Goal: Task Accomplishment & Management: Use online tool/utility

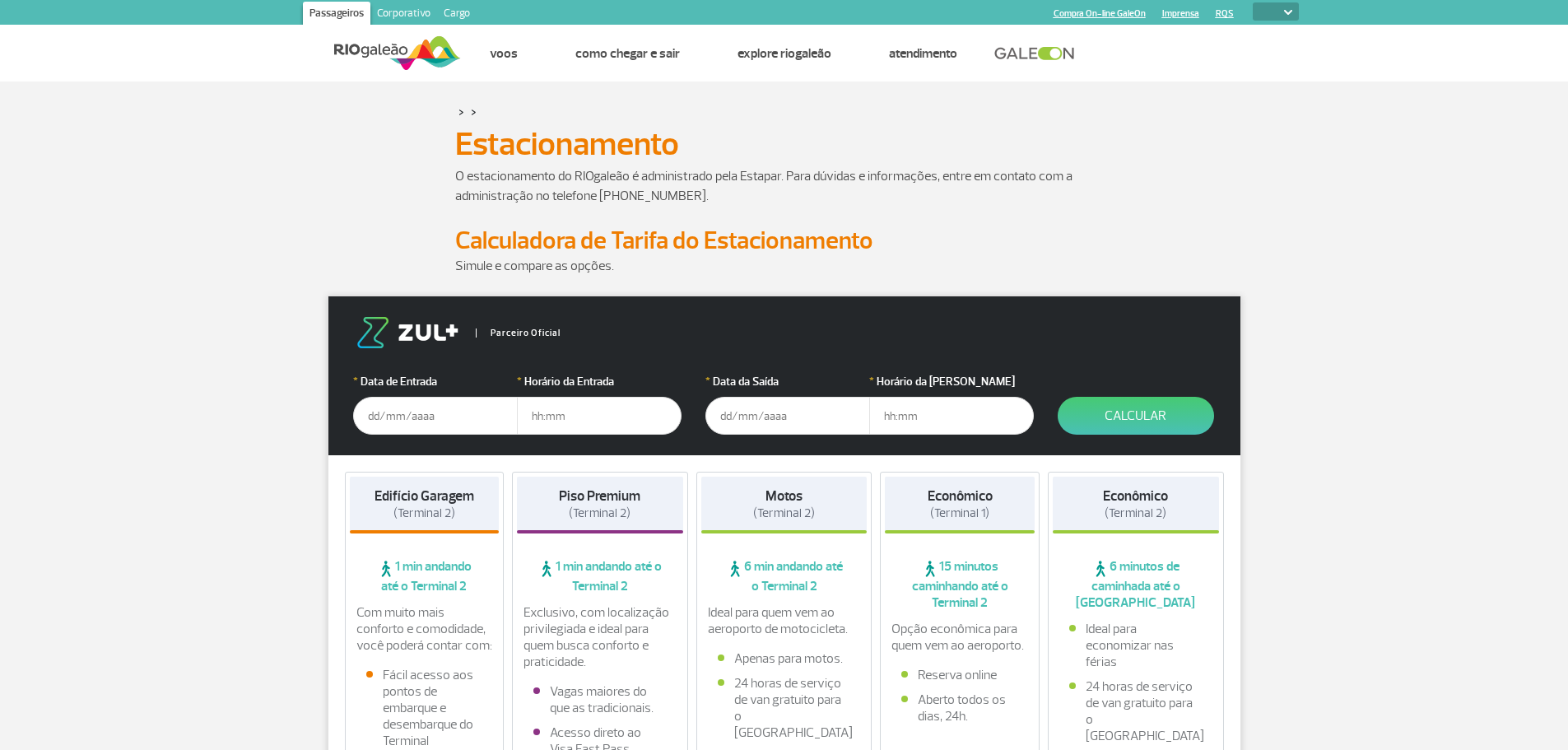
select select
click at [417, 427] on input "text" at bounding box center [434, 415] width 164 height 38
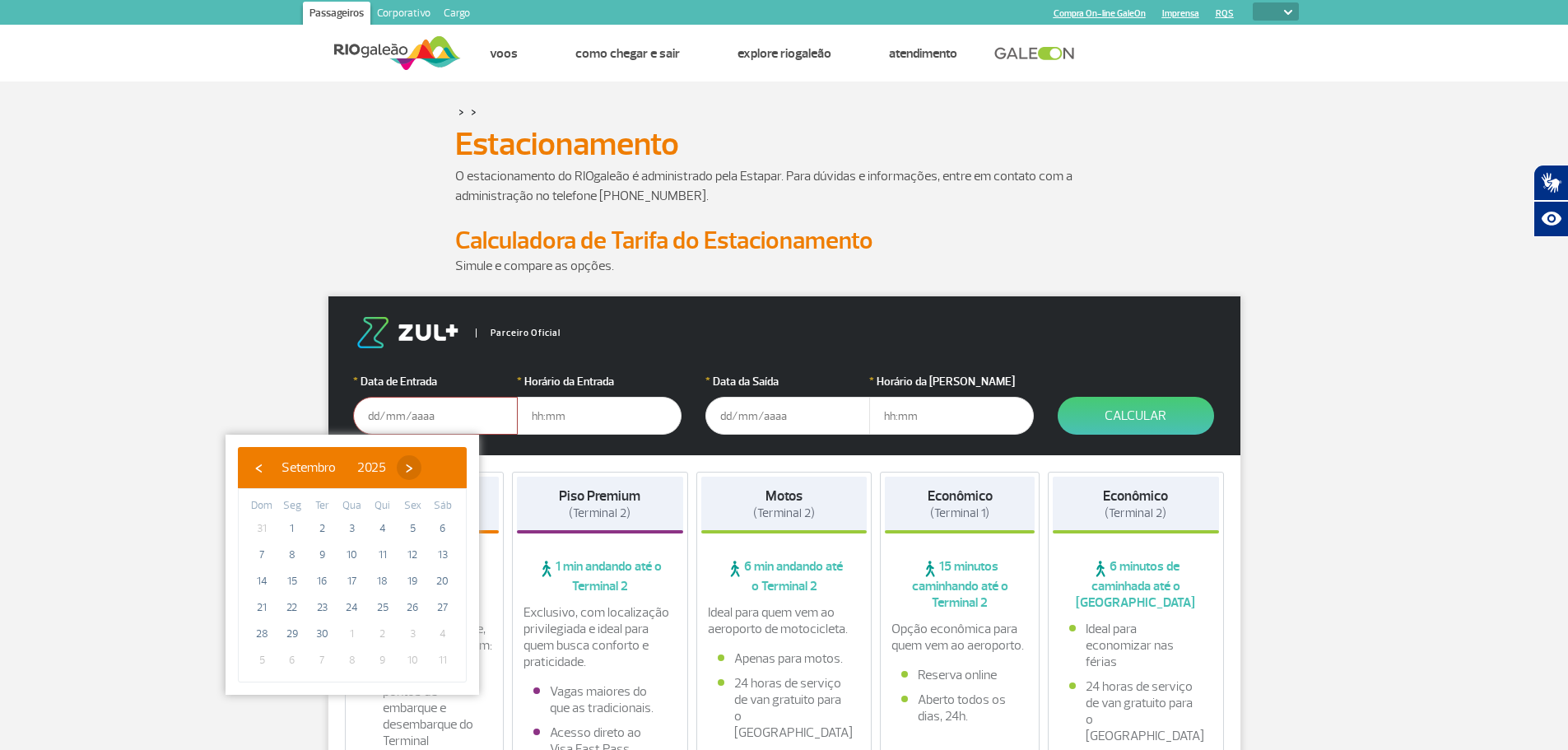
click at [422, 467] on span "›" at bounding box center [408, 467] width 24 height 24
click at [412, 467] on span "›" at bounding box center [398, 467] width 24 height 24
click at [324, 612] on span "18" at bounding box center [322, 607] width 26 height 26
type input "[DATE]"
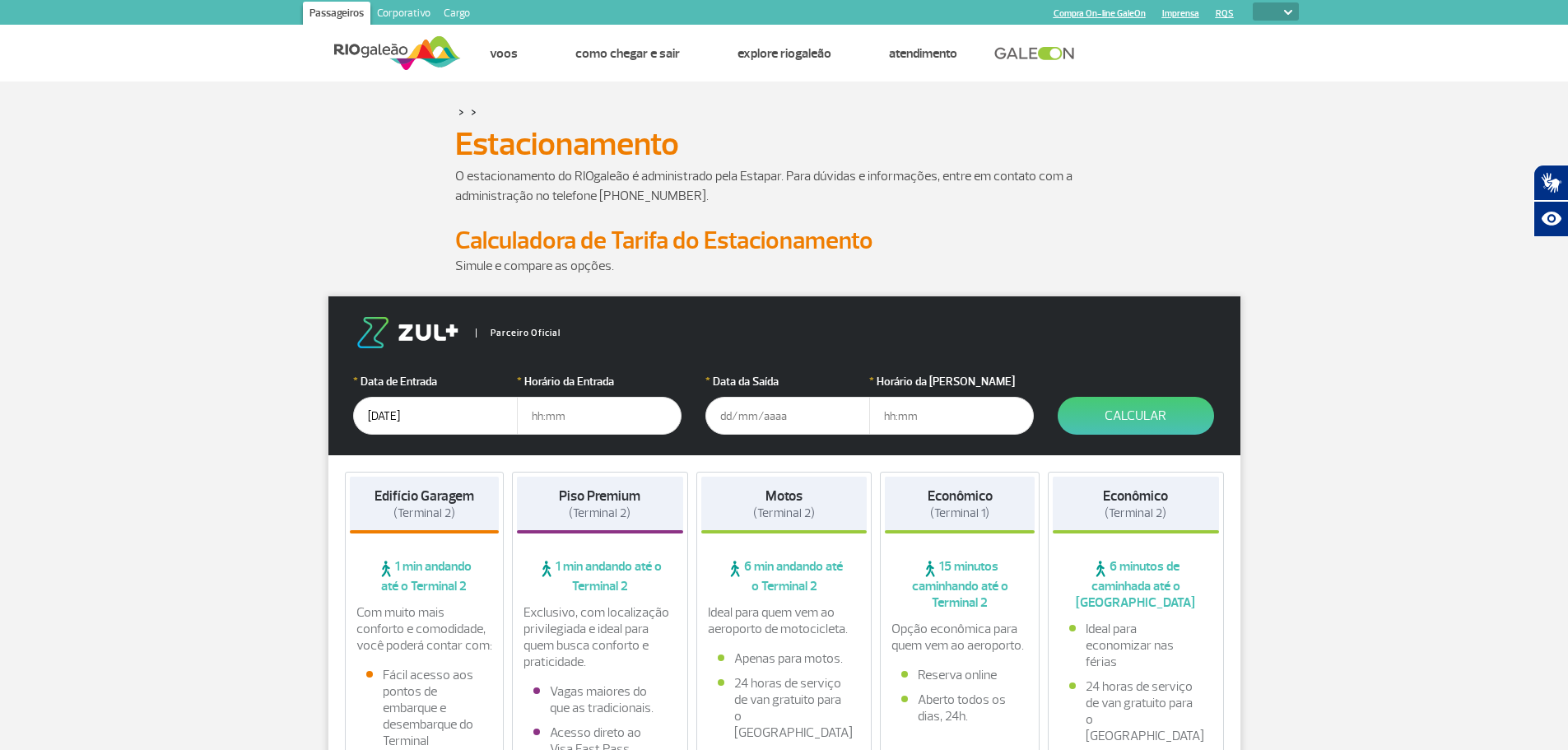
click at [567, 413] on input "text" at bounding box center [598, 415] width 164 height 38
click at [590, 416] on input "text" at bounding box center [598, 415] width 164 height 38
type input "16:00"
click at [745, 410] on input "text" at bounding box center [787, 415] width 164 height 38
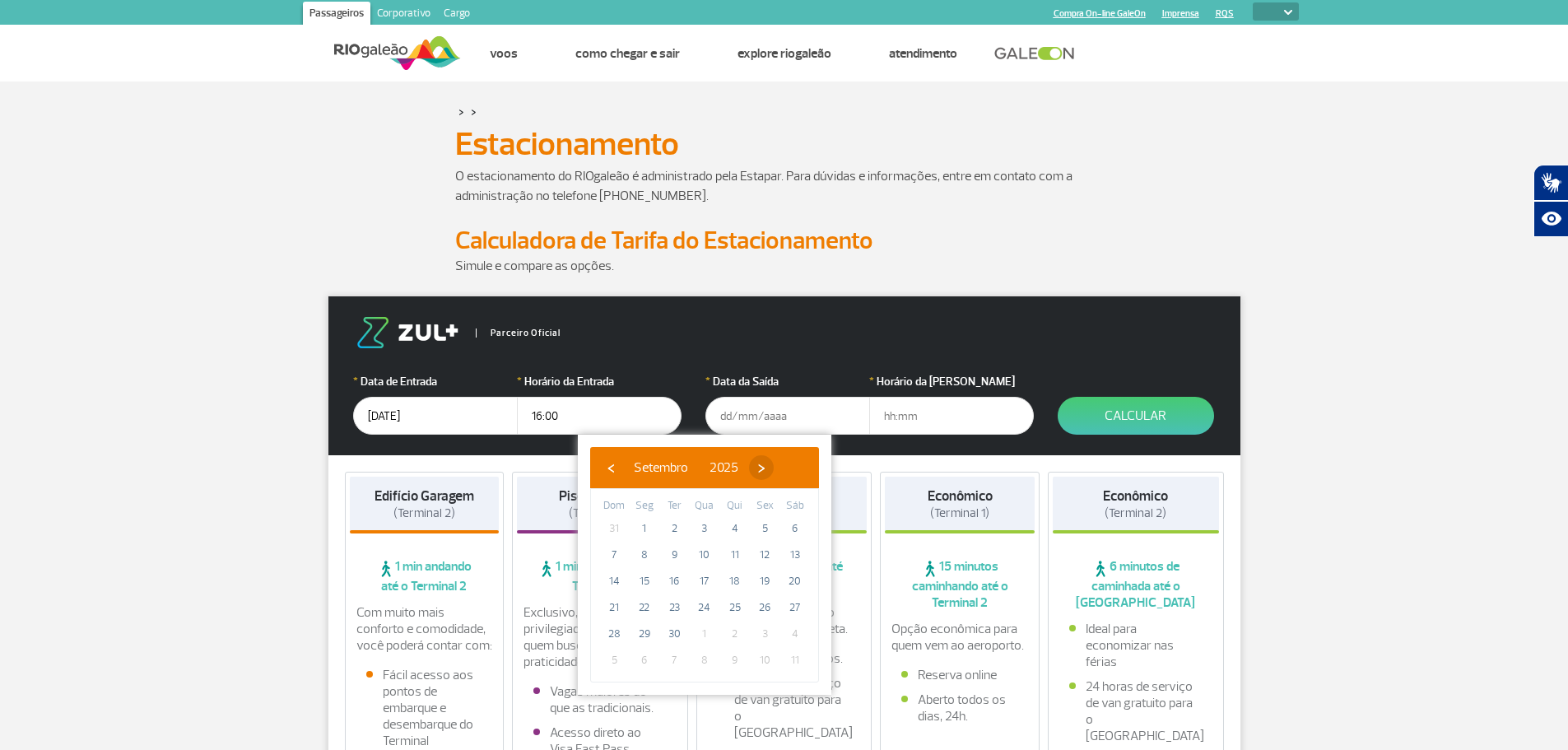
click at [773, 466] on span "›" at bounding box center [761, 467] width 24 height 24
click at [764, 466] on span "›" at bounding box center [751, 467] width 24 height 24
click at [622, 635] on span "23" at bounding box center [613, 633] width 26 height 26
type input "[DATE]"
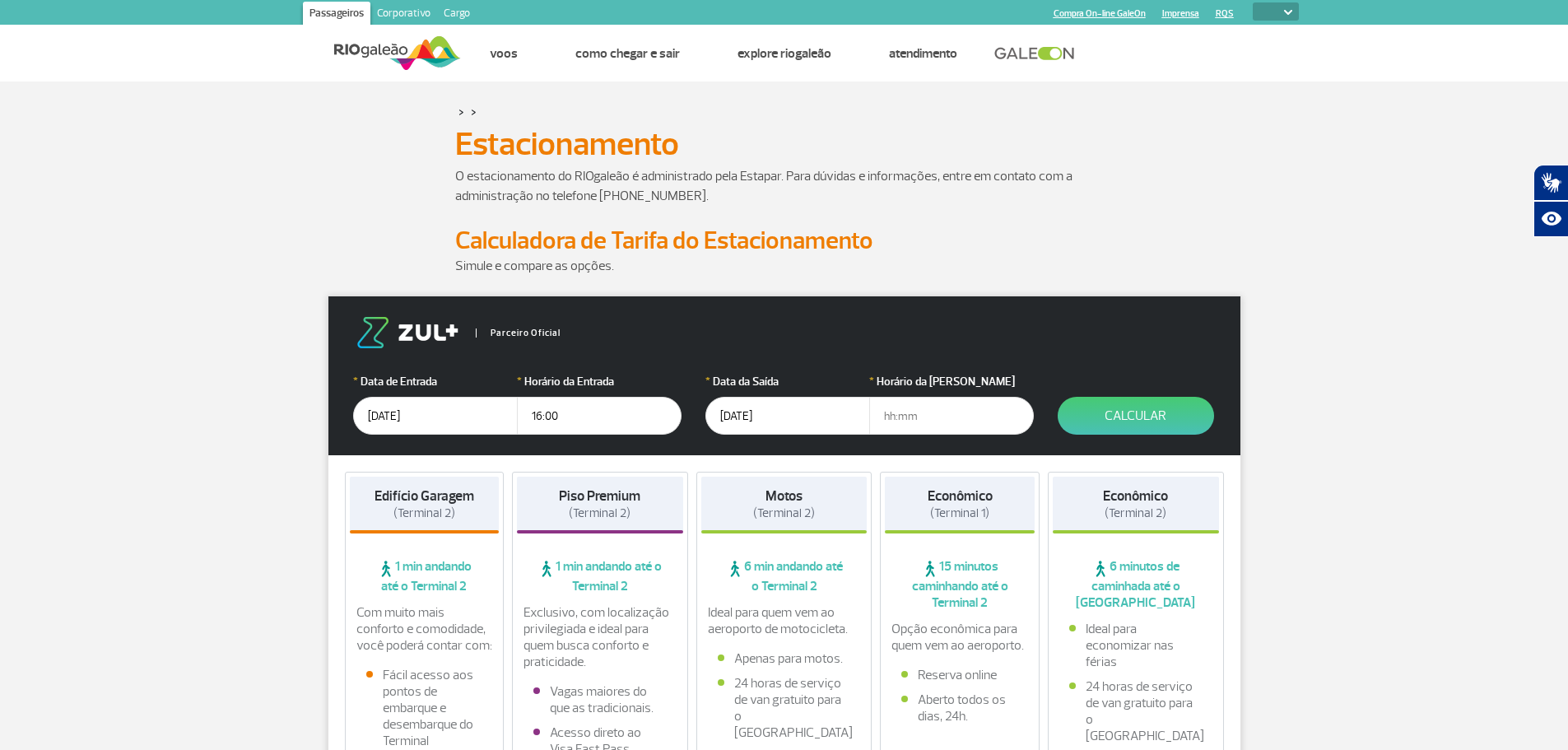
click at [919, 415] on input "text" at bounding box center [951, 415] width 164 height 38
type input "11:00"
click at [1135, 406] on button "Calcular" at bounding box center [1136, 415] width 156 height 38
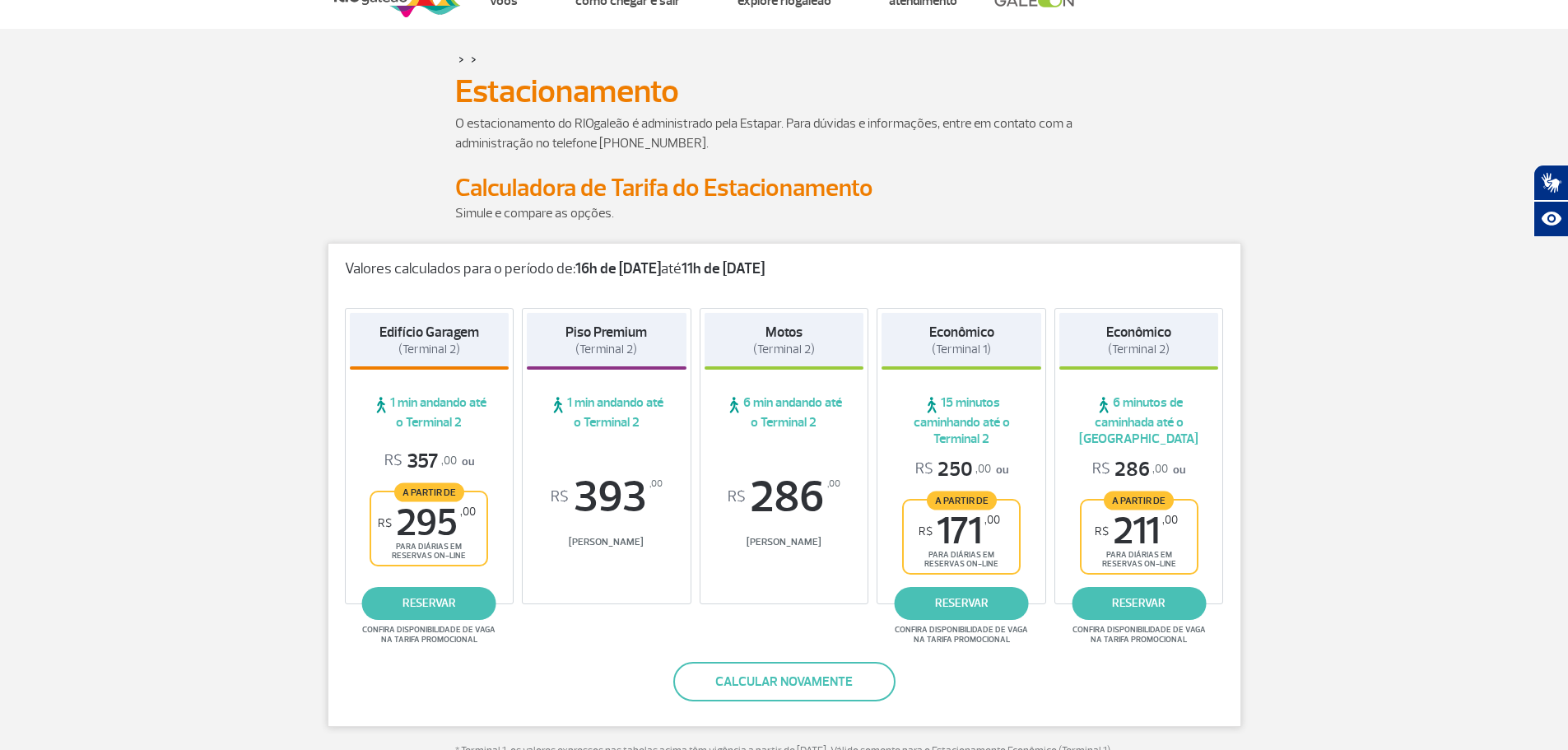
scroll to position [83, 0]
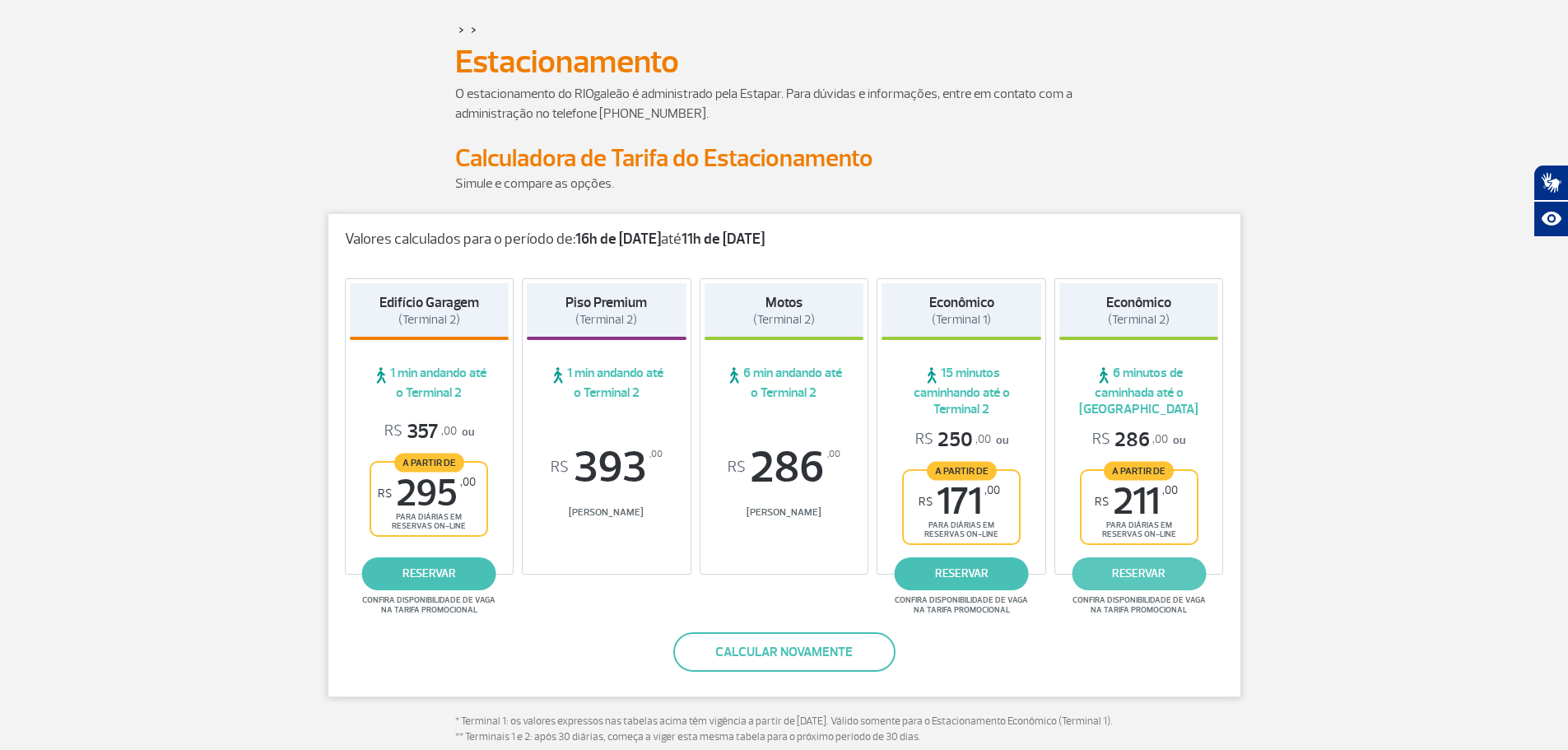
click at [1145, 567] on link "reservar" at bounding box center [1139, 574] width 134 height 33
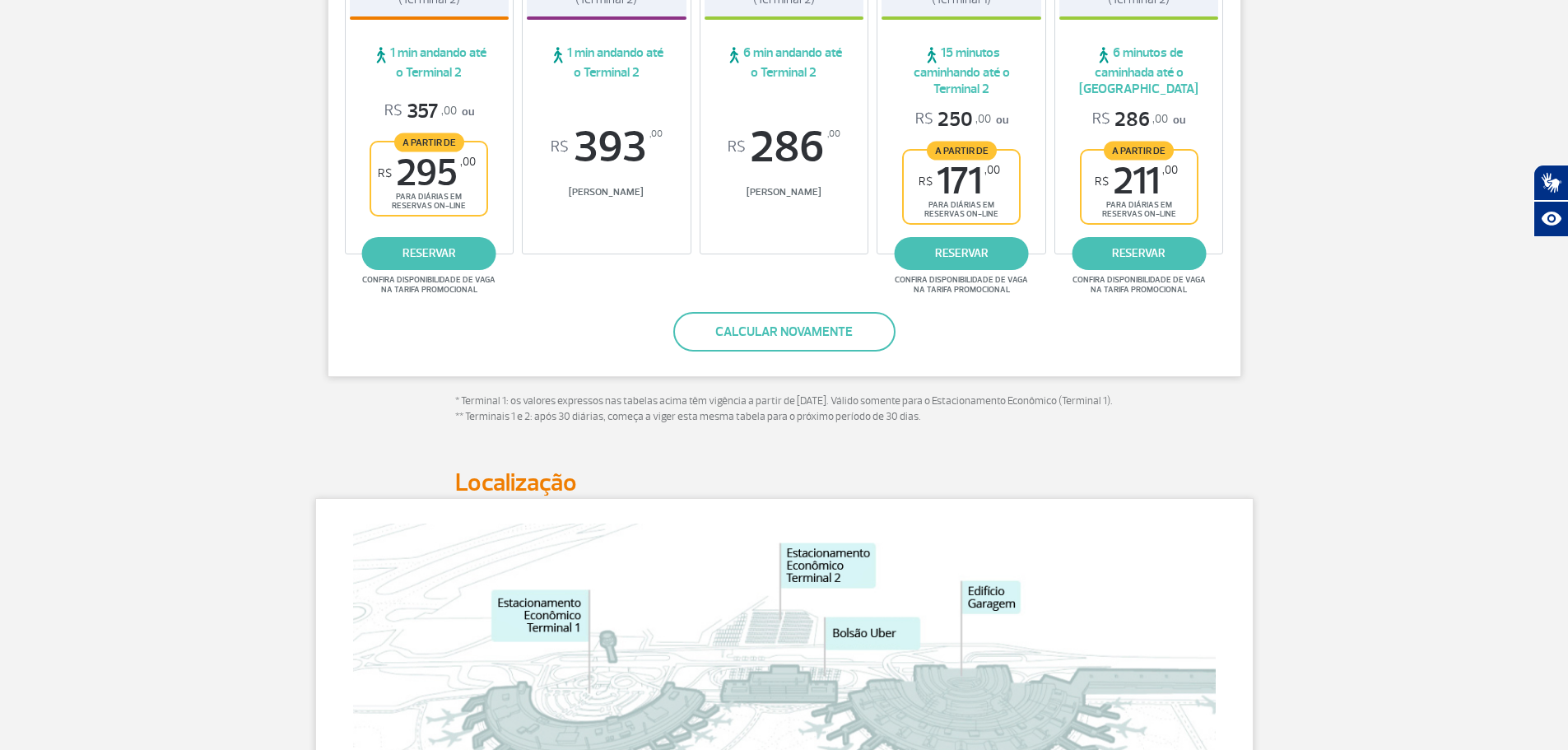
scroll to position [412, 0]
